Goal: Transaction & Acquisition: Purchase product/service

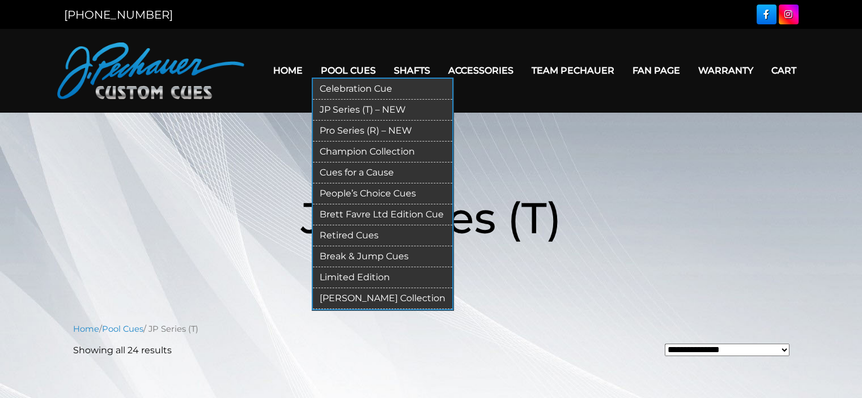
click at [354, 90] on link "Celebration Cue" at bounding box center [382, 89] width 139 height 21
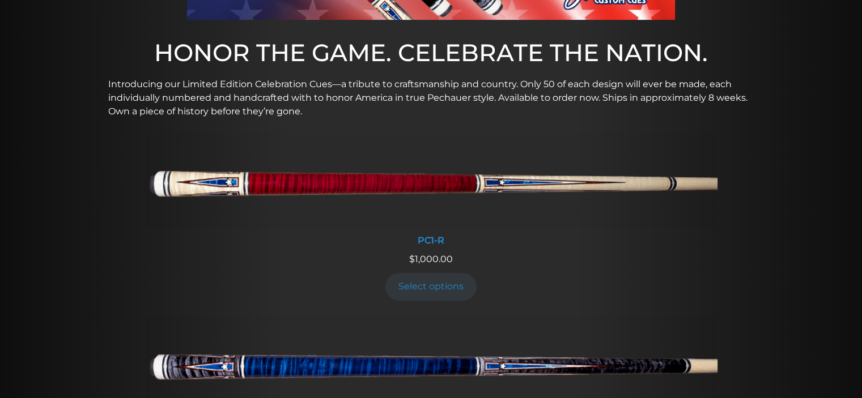
scroll to position [367, 0]
click at [368, 190] on img at bounding box center [431, 180] width 572 height 95
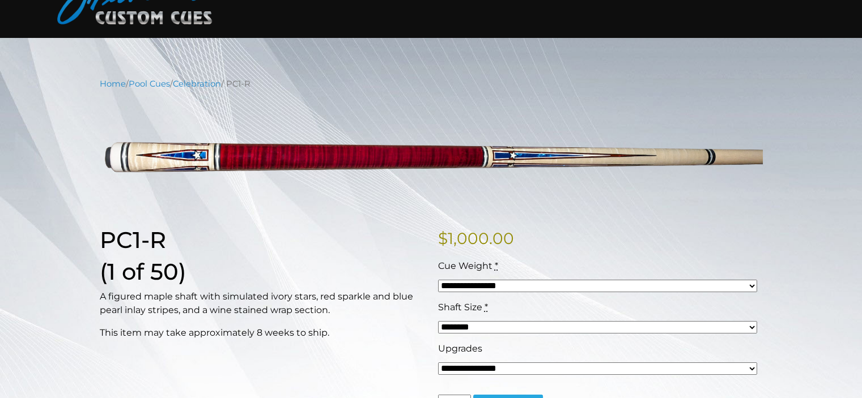
scroll to position [76, 0]
